Goal: Information Seeking & Learning: Find specific fact

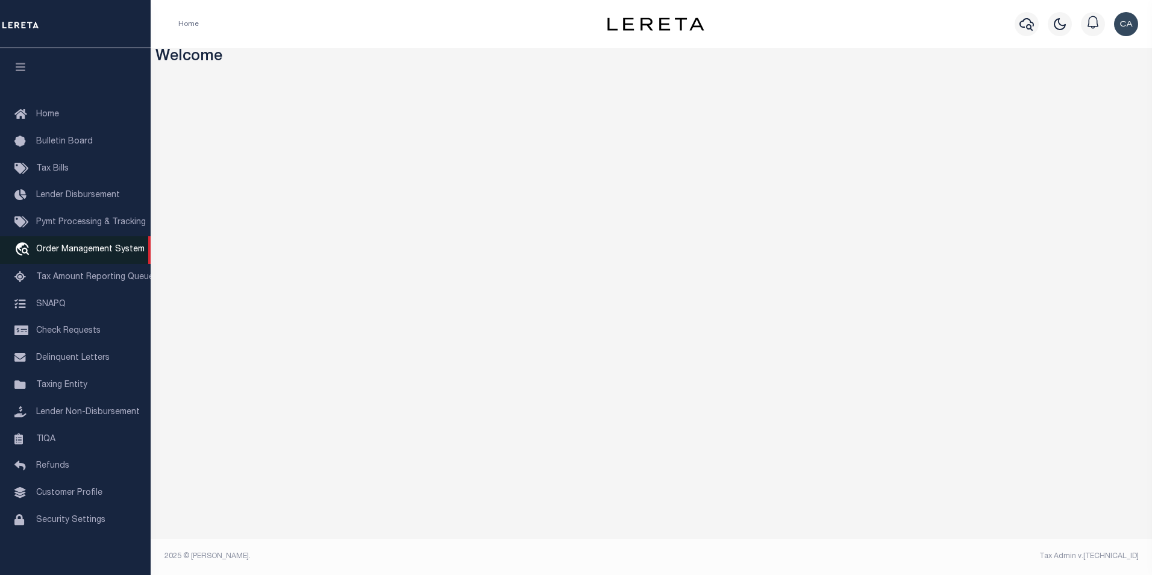
click at [103, 242] on link "travel_explore Order Management System" at bounding box center [75, 250] width 151 height 28
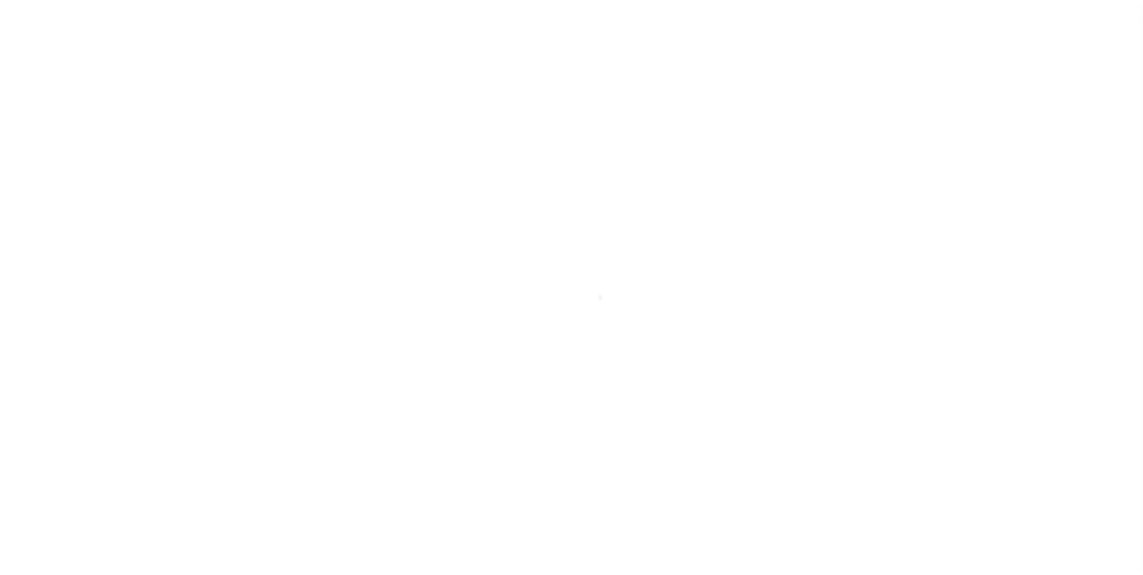
scroll to position [12, 0]
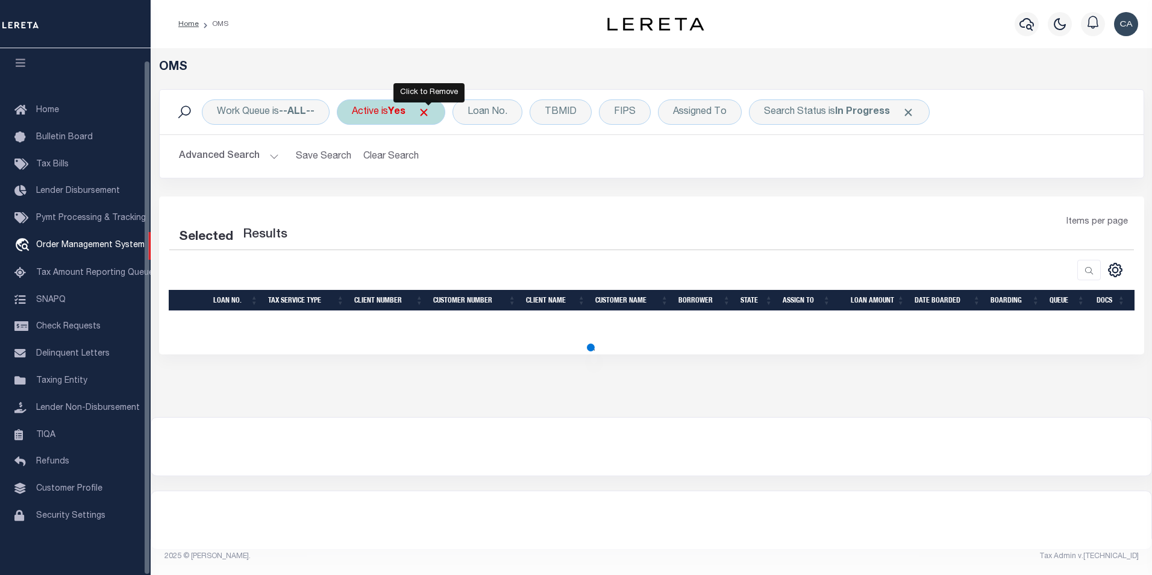
click at [430, 110] on span "Click to Remove" at bounding box center [424, 112] width 13 height 13
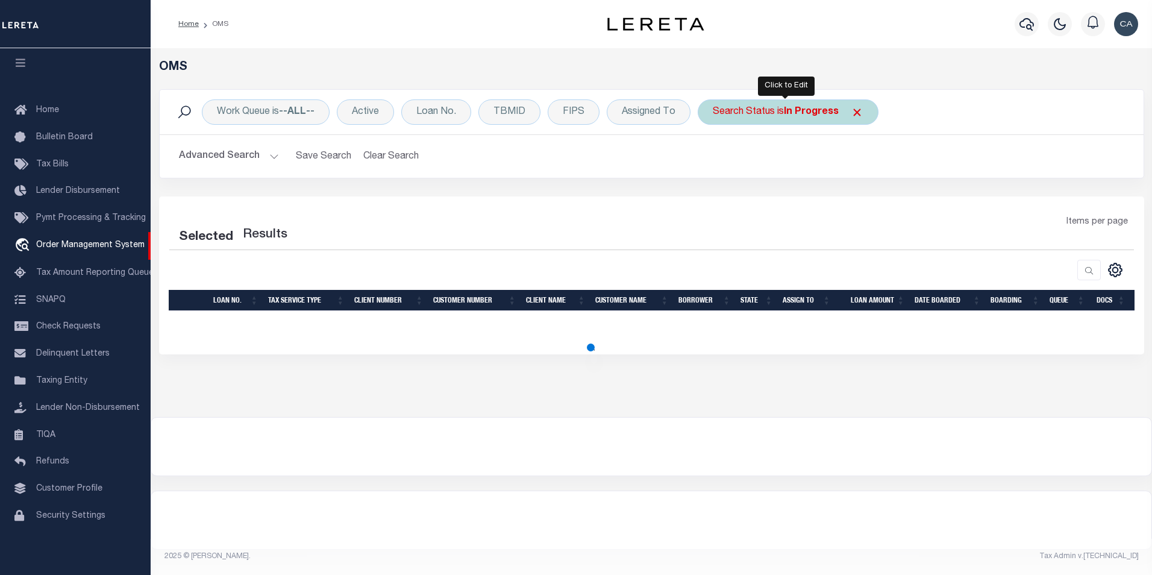
click at [860, 115] on span at bounding box center [857, 112] width 13 height 13
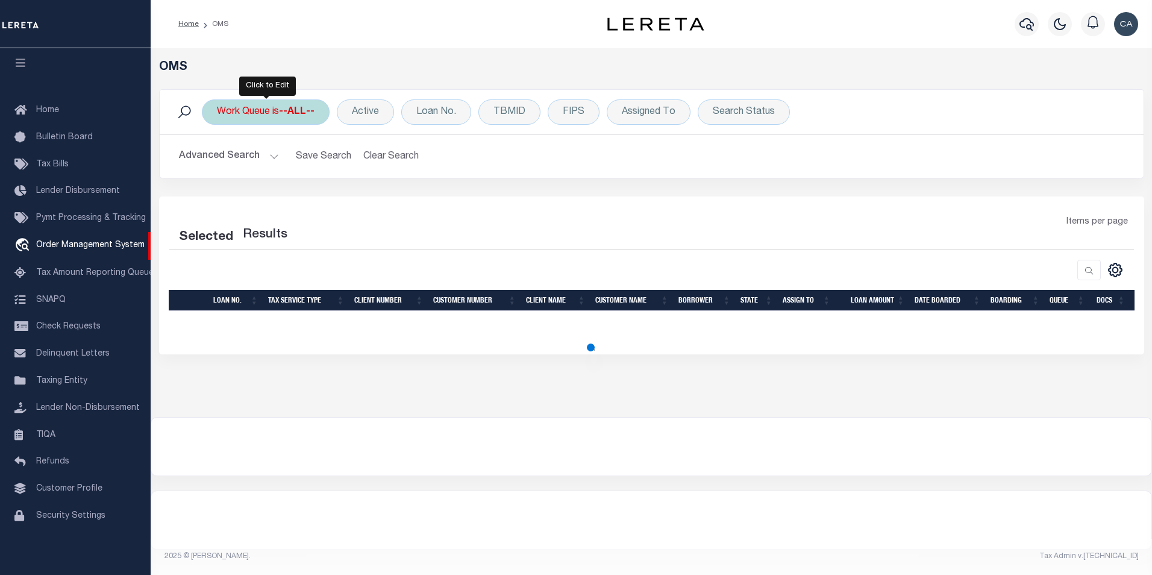
click at [307, 107] on b "--ALL--" at bounding box center [297, 112] width 36 height 10
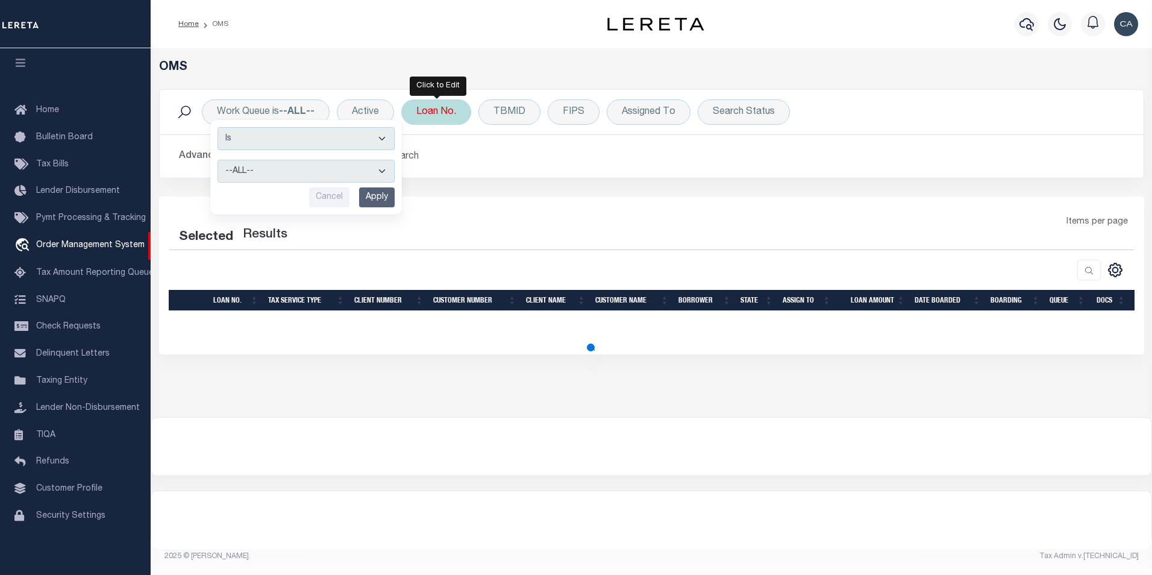
click at [441, 108] on div "Loan No." at bounding box center [436, 111] width 70 height 25
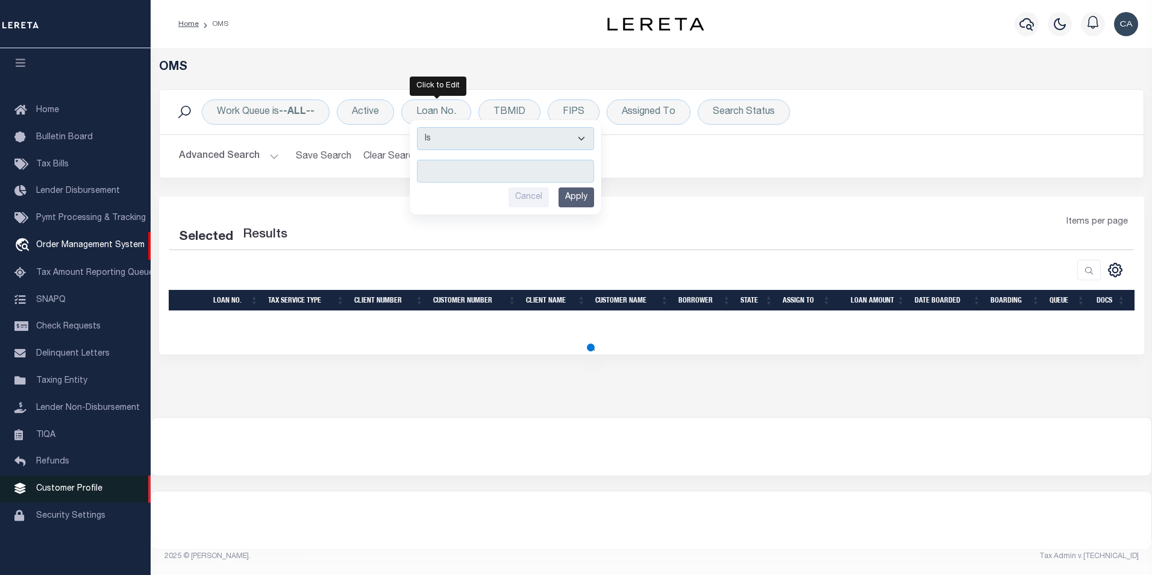
click at [104, 492] on link "Customer Profile" at bounding box center [75, 489] width 151 height 27
select select "200"
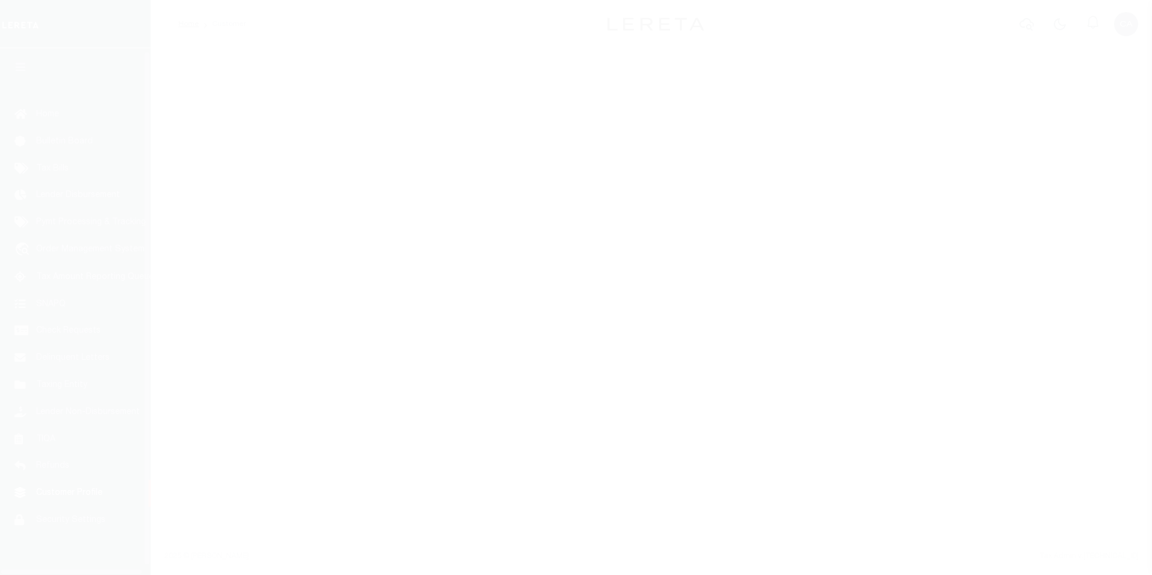
scroll to position [12, 0]
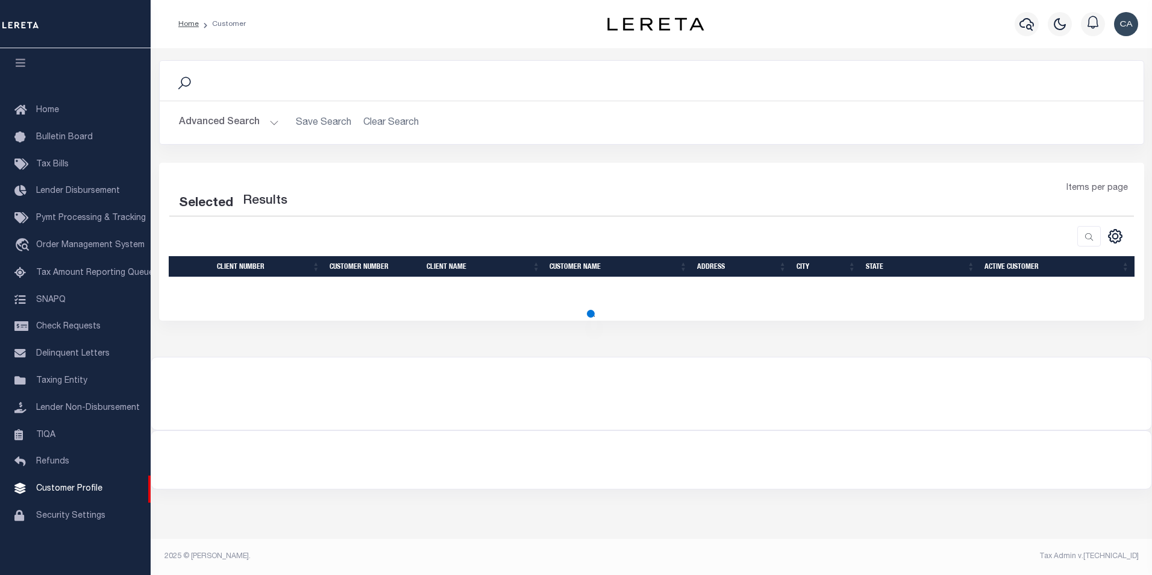
click at [263, 120] on button "Advanced Search" at bounding box center [229, 123] width 100 height 24
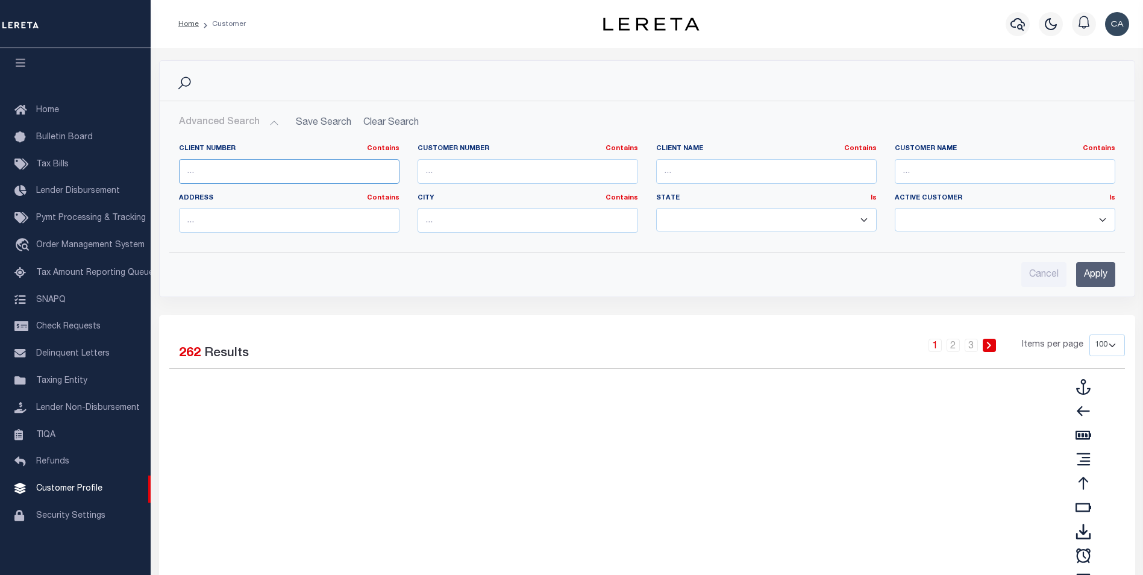
click at [273, 165] on input "text" at bounding box center [289, 171] width 221 height 25
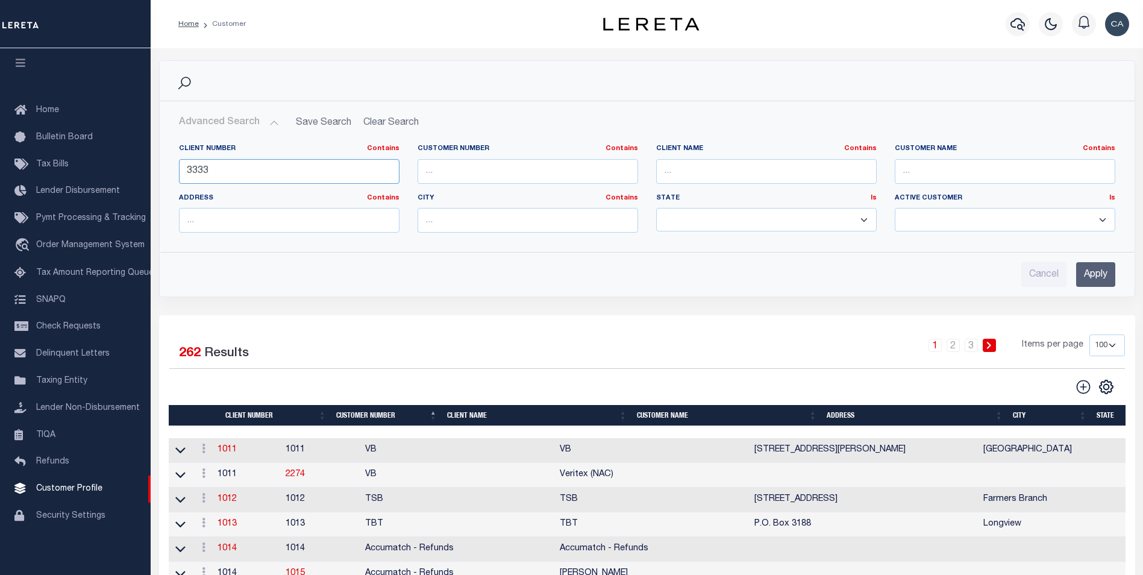
type input "3333"
click at [1114, 273] on input "Apply" at bounding box center [1096, 274] width 39 height 25
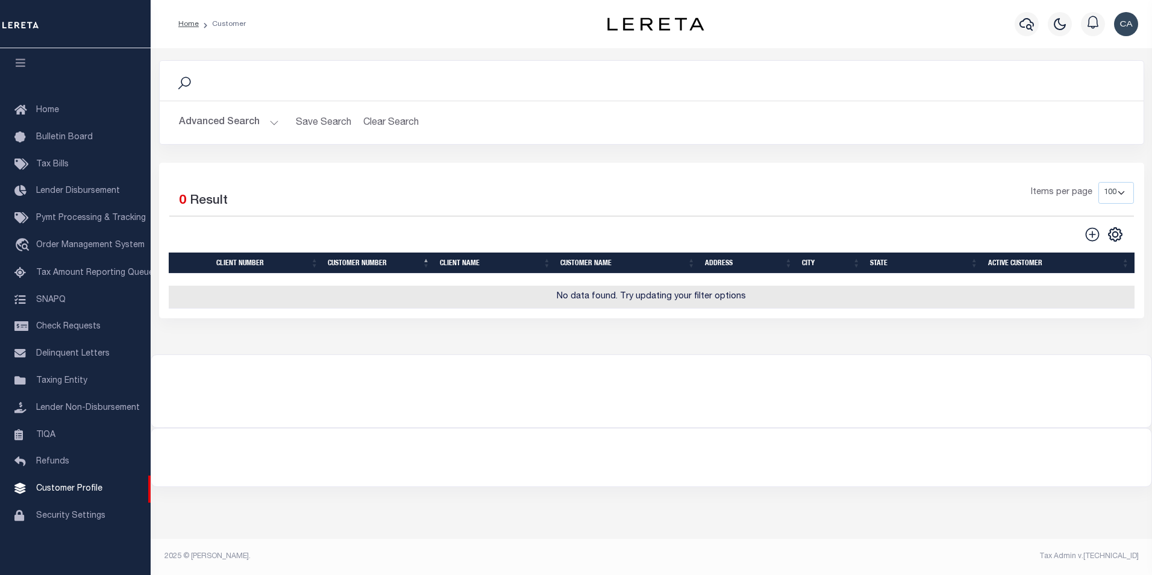
click at [156, 121] on div "Search Advanced Search Save Search Clear Search CustomerSearchGridWrapper_dynam…" at bounding box center [652, 111] width 1004 height 102
click at [211, 121] on button "Advanced Search" at bounding box center [229, 123] width 100 height 24
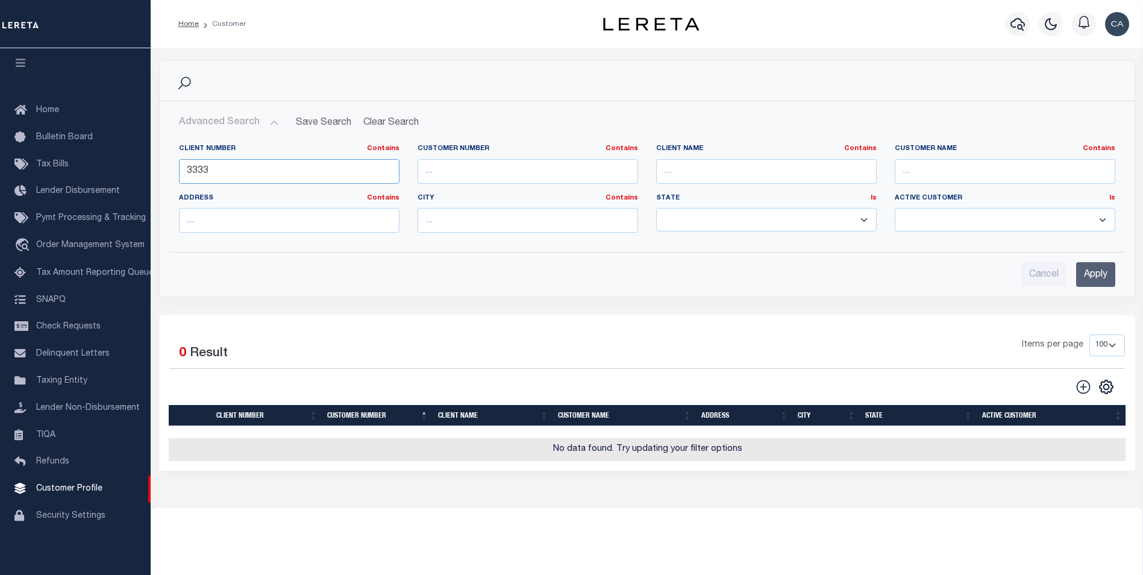
click at [262, 179] on input "3333" at bounding box center [289, 171] width 221 height 25
click at [980, 186] on div "Customer Name Contains Contains Is" at bounding box center [1005, 168] width 239 height 49
click at [1002, 178] on input "text" at bounding box center [1005, 171] width 221 height 25
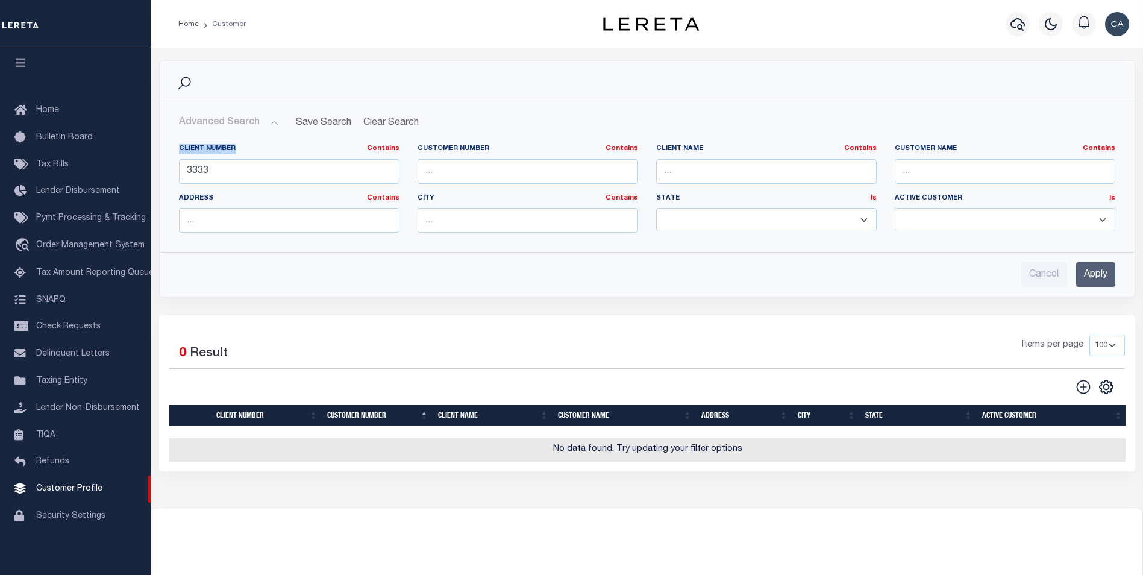
drag, startPoint x: 270, startPoint y: 153, endPoint x: -2, endPoint y: 137, distance: 272.9
click at [0, 137] on html "Home Customer" at bounding box center [571, 327] width 1143 height 655
click at [204, 172] on input "3333" at bounding box center [289, 171] width 221 height 25
click at [205, 175] on input "3333" at bounding box center [289, 171] width 221 height 25
click at [205, 176] on input "text" at bounding box center [289, 171] width 221 height 25
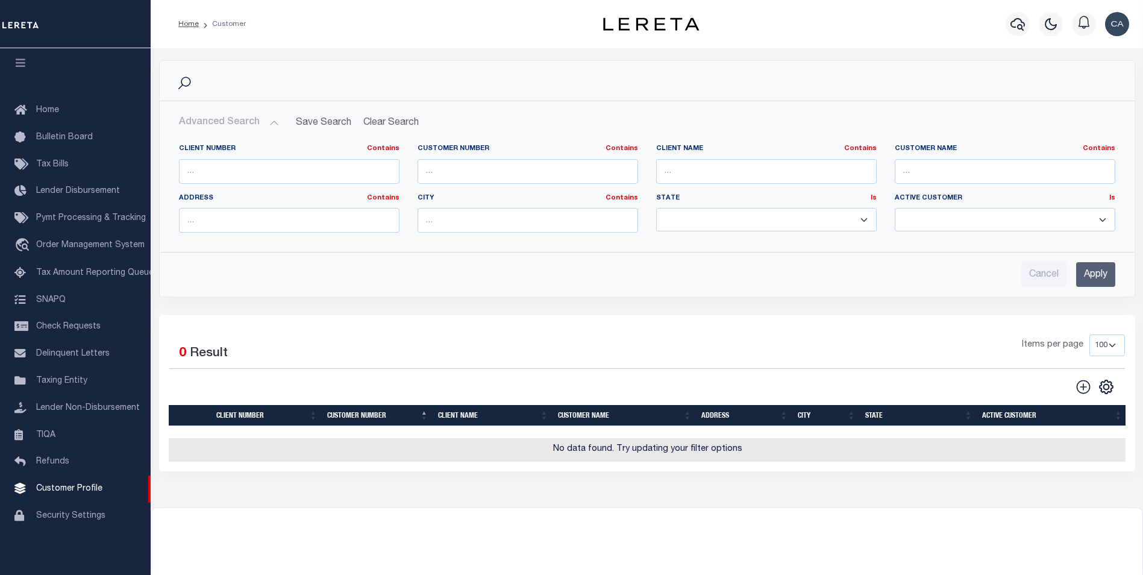
click at [582, 196] on label "City Contains Contains Is" at bounding box center [528, 198] width 221 height 10
click at [580, 180] on input "text" at bounding box center [528, 171] width 221 height 25
paste input "3333"
type input "3333"
click at [1096, 266] on input "Apply" at bounding box center [1096, 274] width 39 height 25
